Goal: Task Accomplishment & Management: Manage account settings

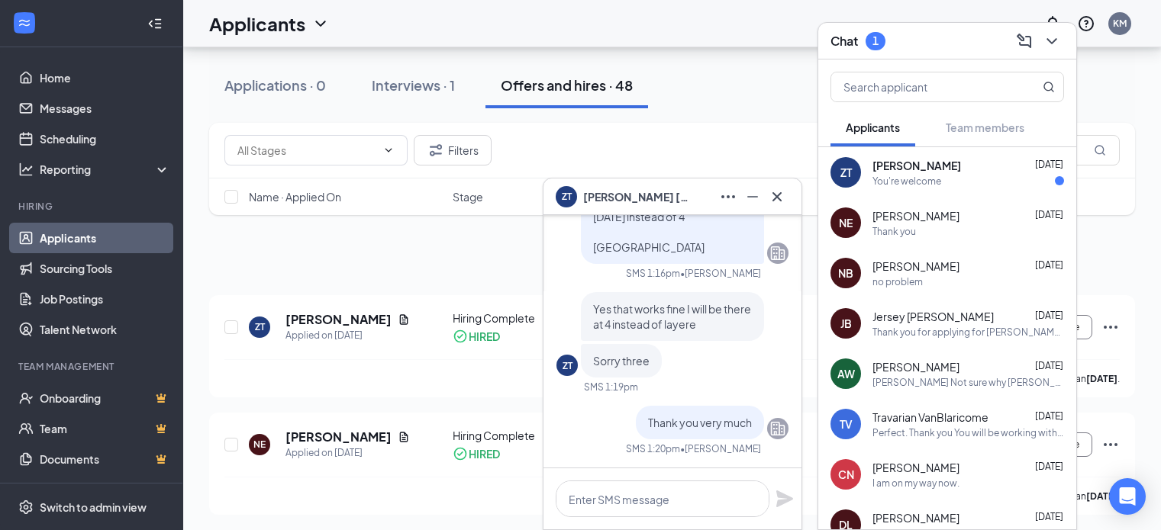
scroll to position [229, 0]
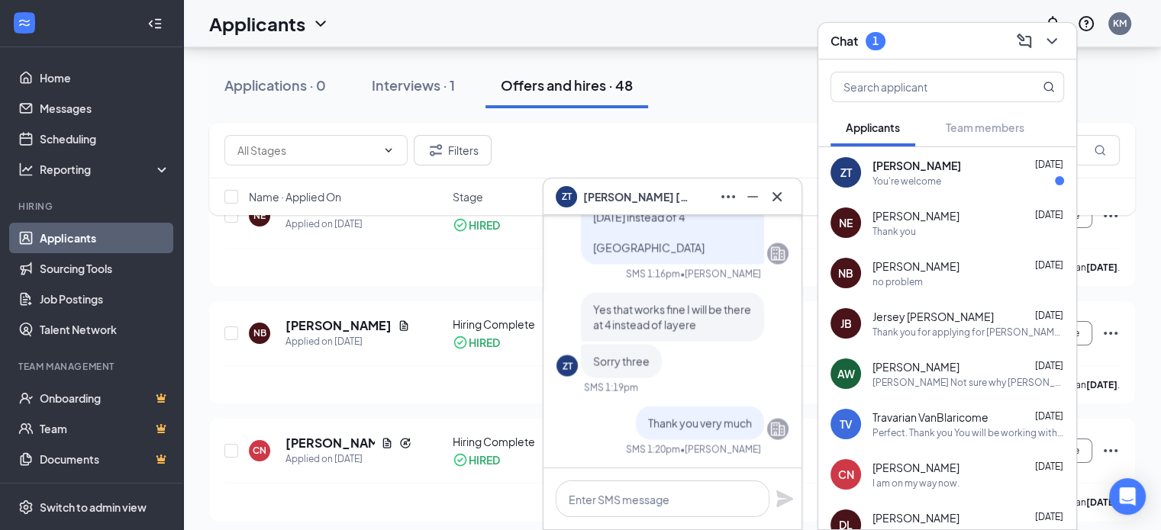
click at [965, 189] on div "ZT [PERSON_NAME] [DATE] You're welcome" at bounding box center [947, 172] width 258 height 50
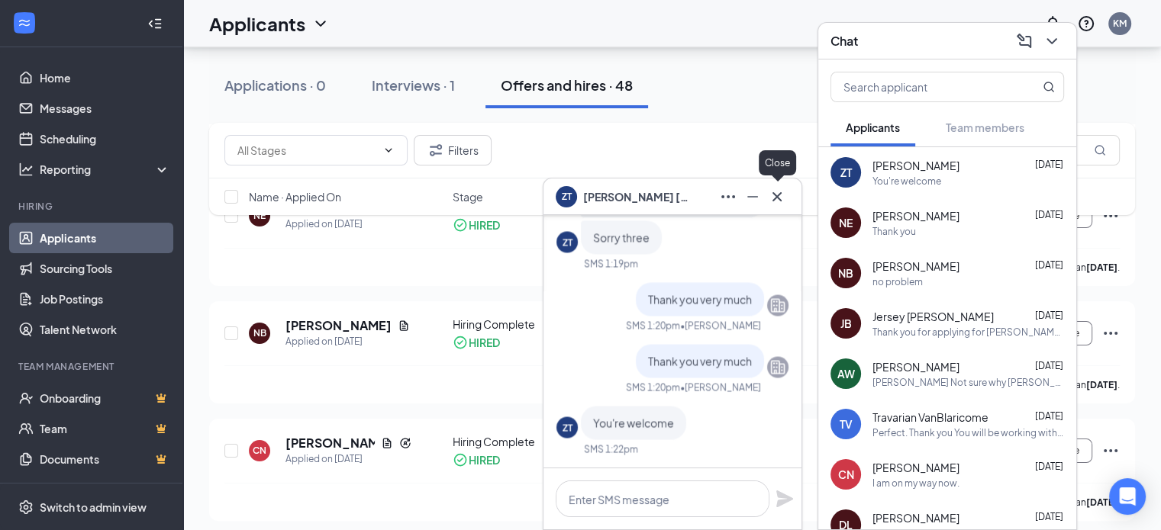
click at [768, 195] on icon "Cross" at bounding box center [777, 197] width 18 height 18
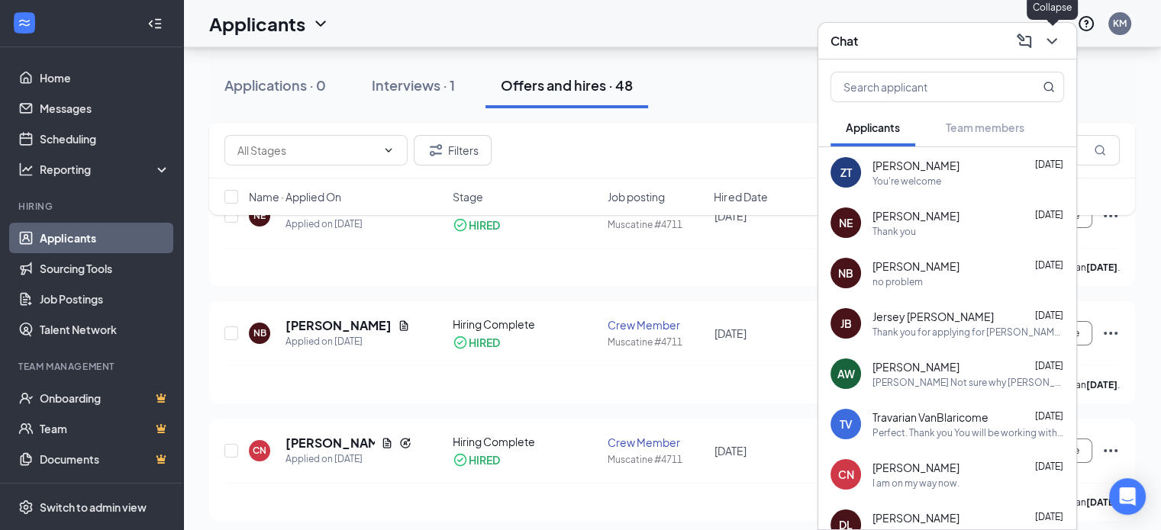
click at [1057, 45] on icon "ChevronDown" at bounding box center [1052, 41] width 18 height 18
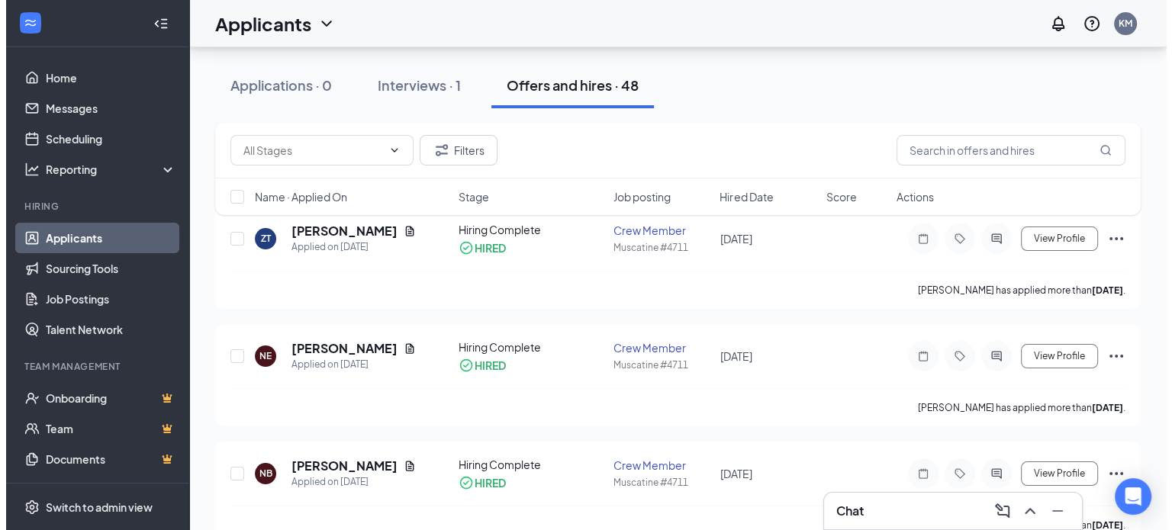
scroll to position [76, 0]
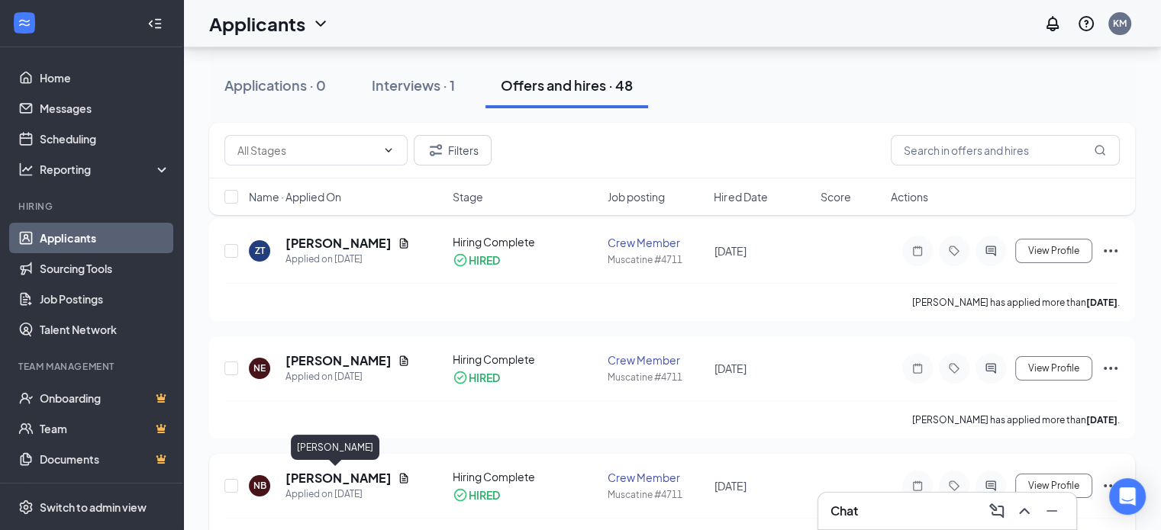
click at [358, 472] on h5 "[PERSON_NAME]" at bounding box center [338, 478] width 106 height 17
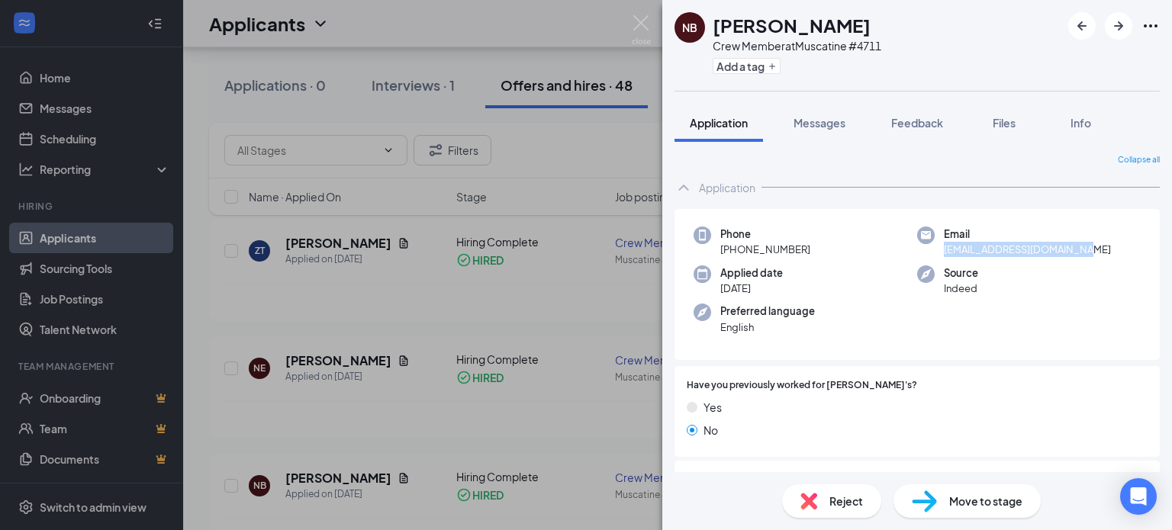
drag, startPoint x: 1084, startPoint y: 250, endPoint x: 932, endPoint y: 259, distance: 152.1
click at [932, 259] on div "Phone [PHONE_NUMBER] Email [EMAIL_ADDRESS][DOMAIN_NAME] Applied date [DATE] Sou…" at bounding box center [917, 285] width 485 height 152
copy span "[EMAIL_ADDRESS][DOMAIN_NAME]"
click at [524, 311] on div "NB [PERSON_NAME] Crew Member at [GEOGRAPHIC_DATA] #4711 Add a tag Application M…" at bounding box center [586, 265] width 1172 height 530
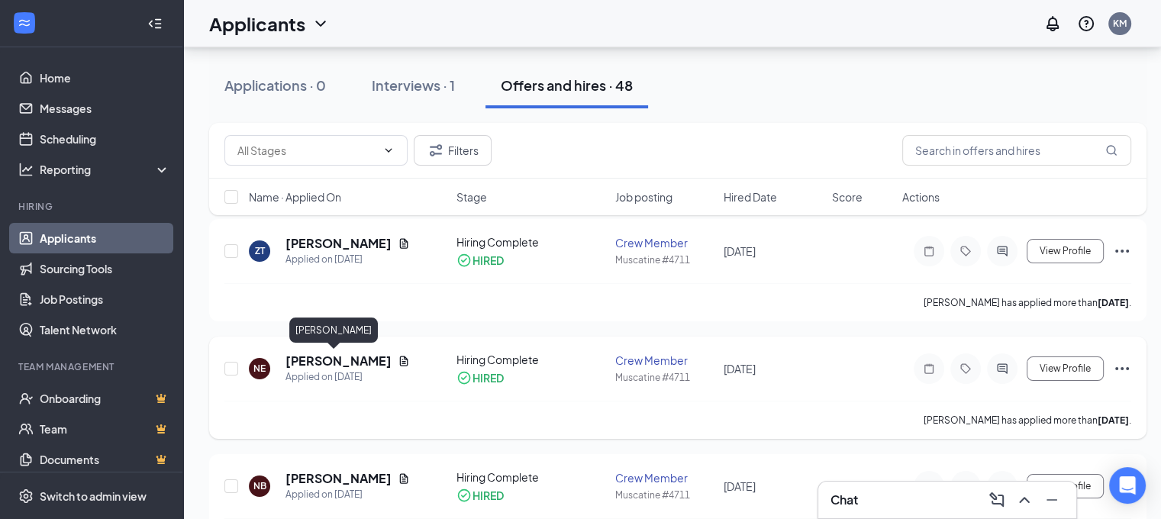
click at [342, 363] on h5 "[PERSON_NAME]" at bounding box center [338, 361] width 106 height 17
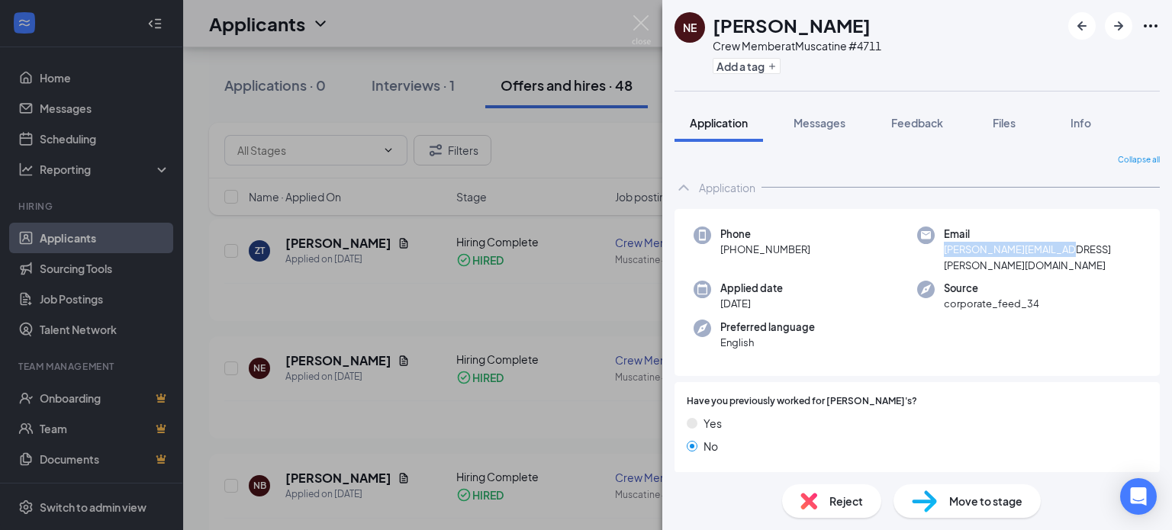
drag, startPoint x: 1076, startPoint y: 250, endPoint x: 932, endPoint y: 255, distance: 144.3
click at [932, 255] on div "Email [PERSON_NAME][EMAIL_ADDRESS][PERSON_NAME][DOMAIN_NAME]" at bounding box center [1029, 250] width 224 height 47
copy span "[PERSON_NAME][EMAIL_ADDRESS][PERSON_NAME][DOMAIN_NAME]"
click at [640, 23] on img at bounding box center [641, 30] width 19 height 30
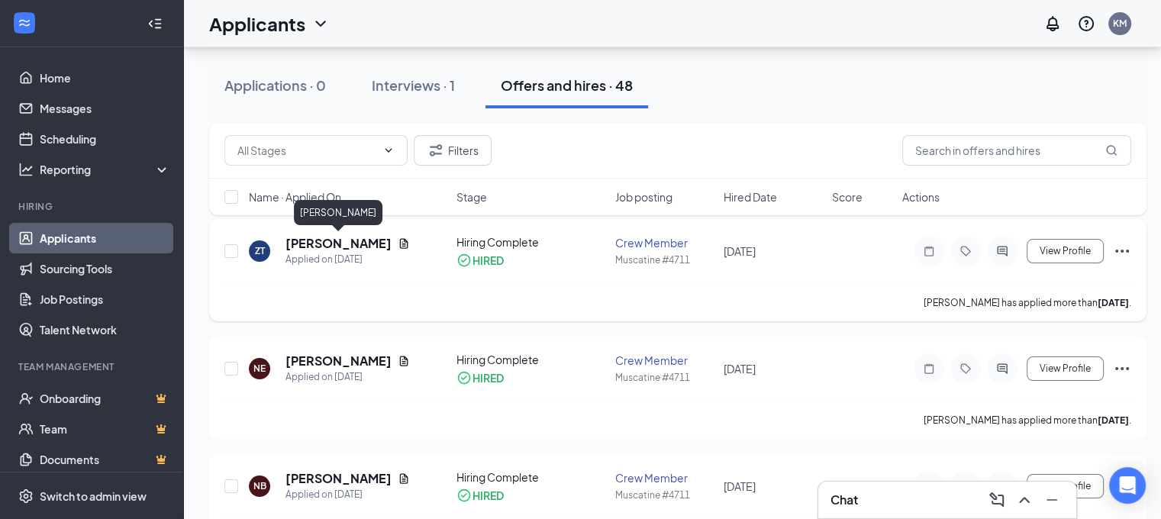
click at [329, 237] on h5 "[PERSON_NAME]" at bounding box center [338, 243] width 106 height 17
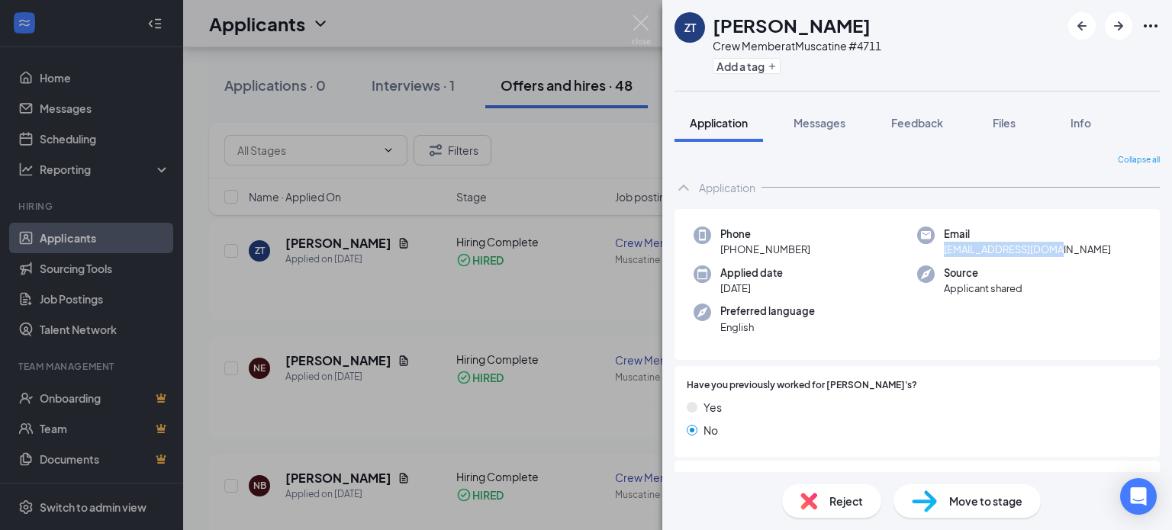
drag, startPoint x: 1067, startPoint y: 247, endPoint x: 940, endPoint y: 257, distance: 127.9
click at [940, 257] on div "Phone [PHONE_NUMBER] Email [EMAIL_ADDRESS][DOMAIN_NAME] Applied date [DATE] Sou…" at bounding box center [917, 285] width 485 height 152
copy span "[EMAIL_ADDRESS][DOMAIN_NAME]"
